Goal: Information Seeking & Learning: Learn about a topic

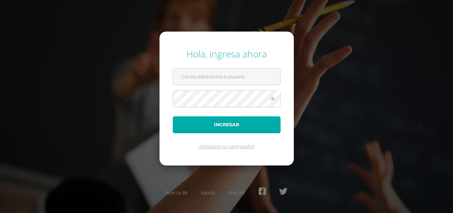
type input "COS0202549@osoriosandoval.edu.gt"
click at [211, 125] on button "Ingresar" at bounding box center [227, 124] width 108 height 17
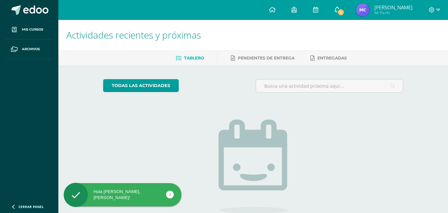
click at [338, 9] on span "1" at bounding box center [340, 12] width 7 height 7
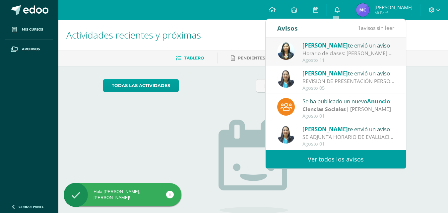
click at [312, 53] on div "Horario de clases: [PERSON_NAME] de clases para el cuarto bimestre." at bounding box center [349, 53] width 92 height 8
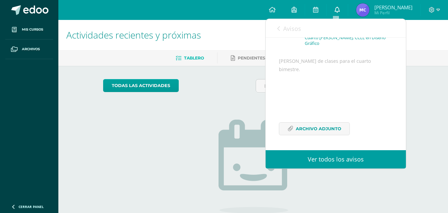
click at [335, 8] on icon at bounding box center [337, 10] width 5 height 6
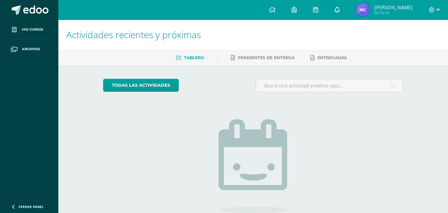
click at [334, 6] on link "0" at bounding box center [337, 10] width 21 height 20
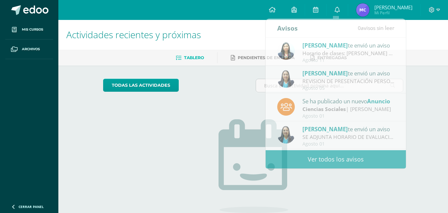
click at [189, 145] on div "No tienes actividades Échale un vistazo a los demás períodos o sal y disfruta d…" at bounding box center [253, 174] width 133 height 152
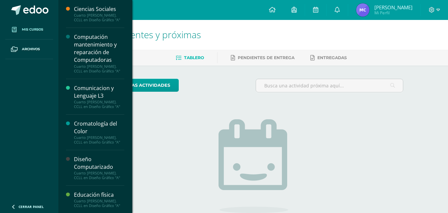
click at [44, 32] on link "Mis cursos" at bounding box center [29, 30] width 48 height 20
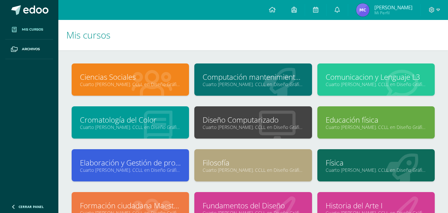
click at [267, 70] on icon at bounding box center [279, 84] width 33 height 33
click at [274, 80] on link "Computación mantenimiento y reparación de Computadoras" at bounding box center [253, 77] width 101 height 10
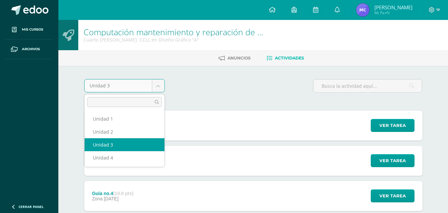
click at [159, 88] on body "Mis cursos Archivos Cerrar panel Ciencias Sociales Cuarto Bach. CCLL en Diseño …" at bounding box center [224, 197] width 448 height 395
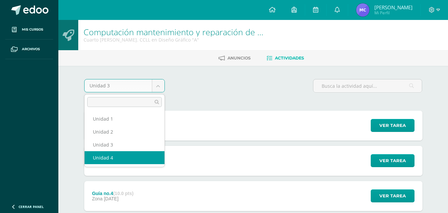
select select "Unidad 4"
